Goal: Task Accomplishment & Management: Use online tool/utility

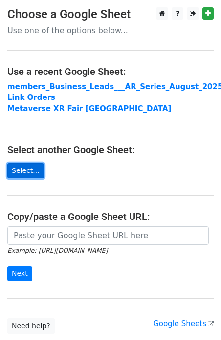
click at [30, 171] on link "Select..." at bounding box center [25, 170] width 37 height 15
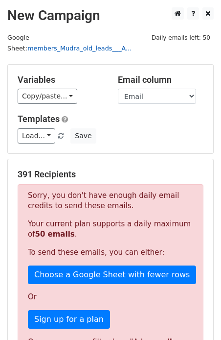
click at [75, 45] on link "members_Mudra_old_leads___A..." at bounding box center [79, 48] width 104 height 7
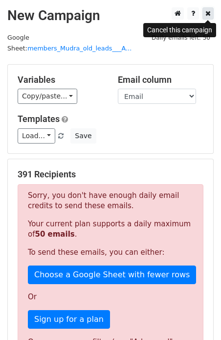
click at [209, 14] on icon at bounding box center [208, 13] width 5 height 7
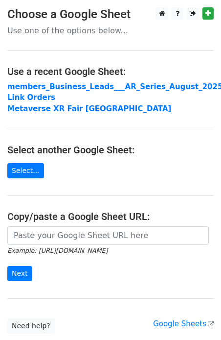
click at [67, 28] on p "Use one of the options below..." at bounding box center [110, 30] width 207 height 10
click at [28, 169] on link "Select..." at bounding box center [25, 170] width 37 height 15
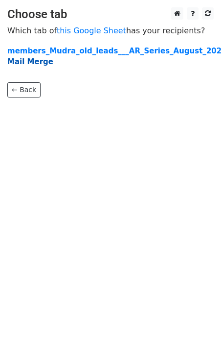
click at [26, 60] on strong "Mail Merge" at bounding box center [30, 61] width 46 height 9
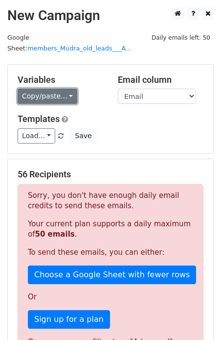
click at [50, 89] on link "Copy/paste..." at bounding box center [48, 96] width 60 height 15
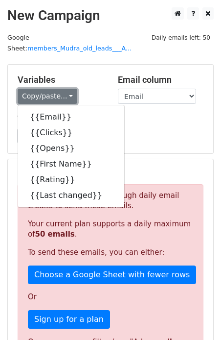
click at [57, 89] on link "Copy/paste..." at bounding box center [48, 96] width 60 height 15
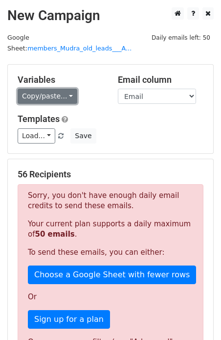
click at [62, 89] on link "Copy/paste..." at bounding box center [48, 96] width 60 height 15
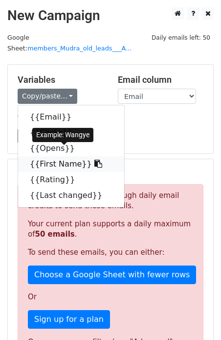
click at [49, 156] on link "{{First Name}}" at bounding box center [71, 164] width 106 height 16
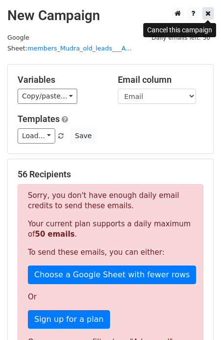
click at [210, 15] on icon at bounding box center [208, 13] width 5 height 7
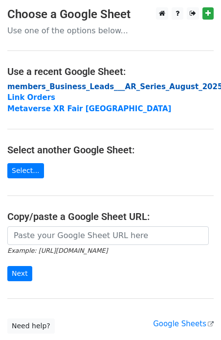
click at [59, 84] on strong "members_Business_Leads___AR_Series_August_2025___1st_Mail_sent_Aug_4_2025" at bounding box center [174, 86] width 335 height 9
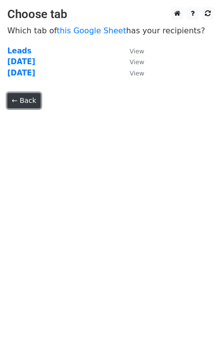
click at [30, 95] on link "← Back" at bounding box center [23, 100] width 33 height 15
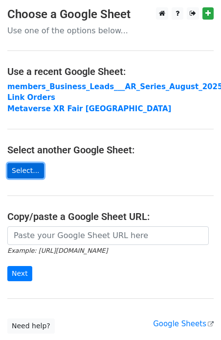
click at [26, 171] on link "Select..." at bounding box center [25, 170] width 37 height 15
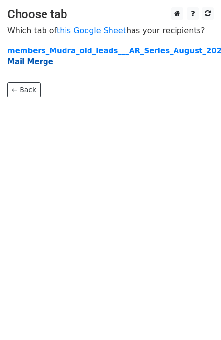
click at [36, 65] on strong "Mail Merge" at bounding box center [30, 61] width 46 height 9
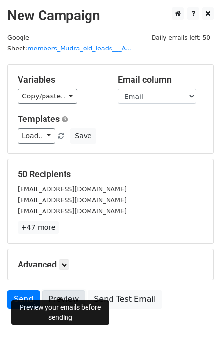
click at [57, 290] on link "Preview" at bounding box center [63, 299] width 43 height 19
click at [75, 290] on link "Preview" at bounding box center [63, 299] width 43 height 19
click at [21, 290] on link "Send" at bounding box center [23, 299] width 32 height 19
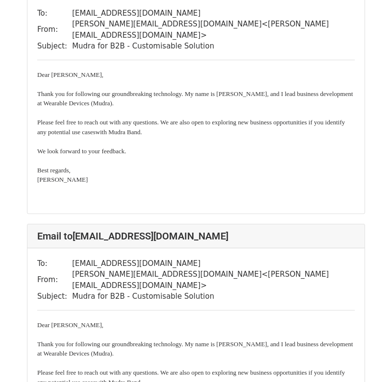
scroll to position [847, 0]
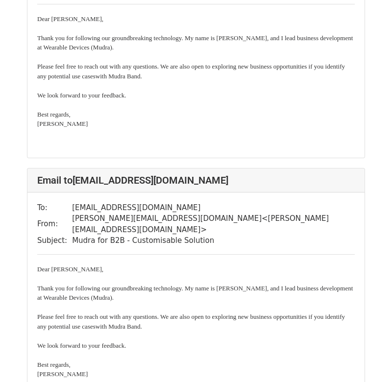
scroll to position [656, 0]
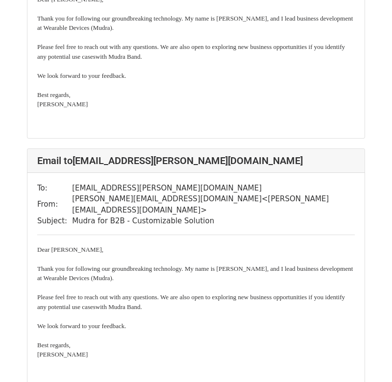
scroll to position [1921, 0]
